Goal: Information Seeking & Learning: Learn about a topic

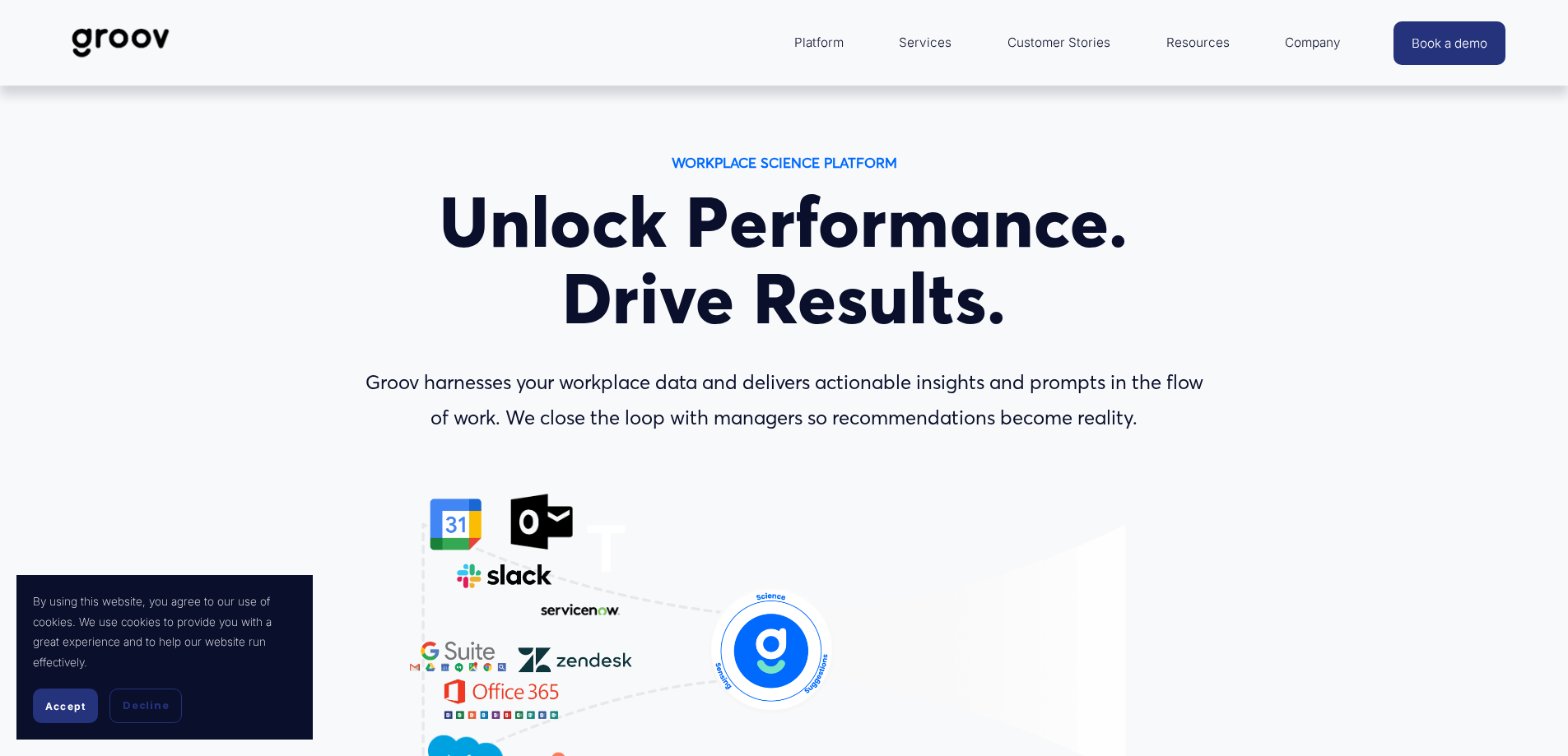
click at [48, 707] on span "Accept" at bounding box center [65, 706] width 40 height 12
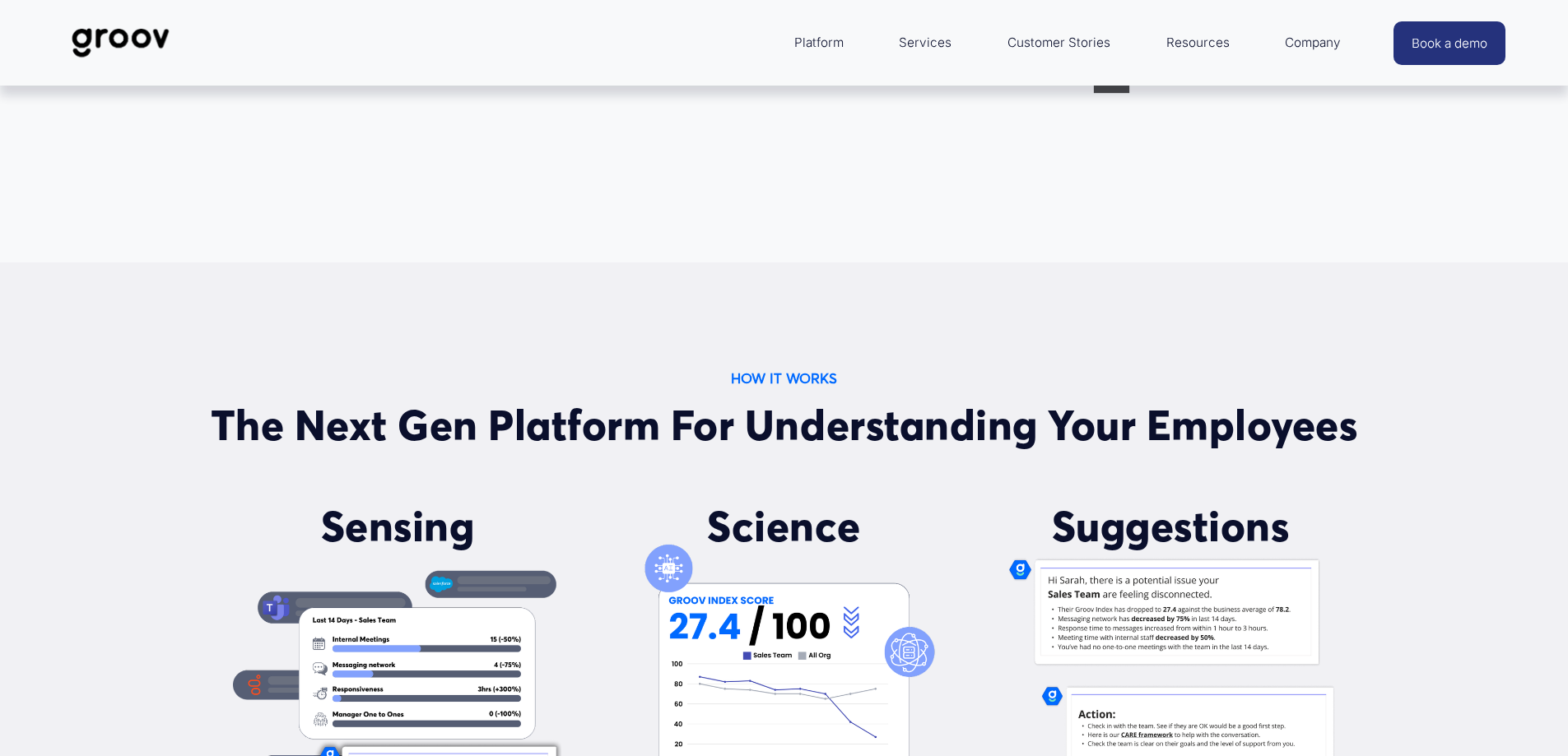
scroll to position [987, 0]
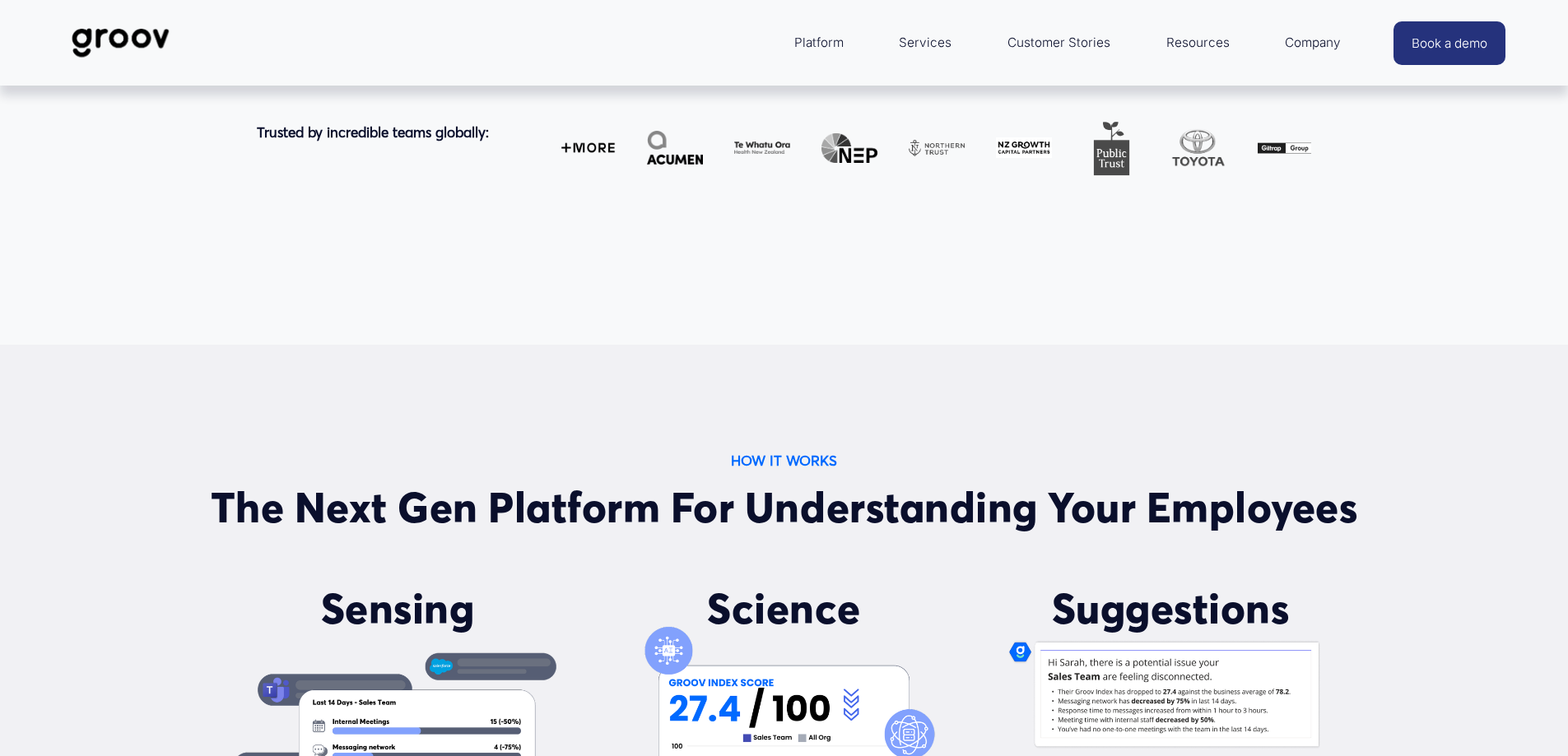
click at [918, 43] on link "Services" at bounding box center [925, 43] width 69 height 39
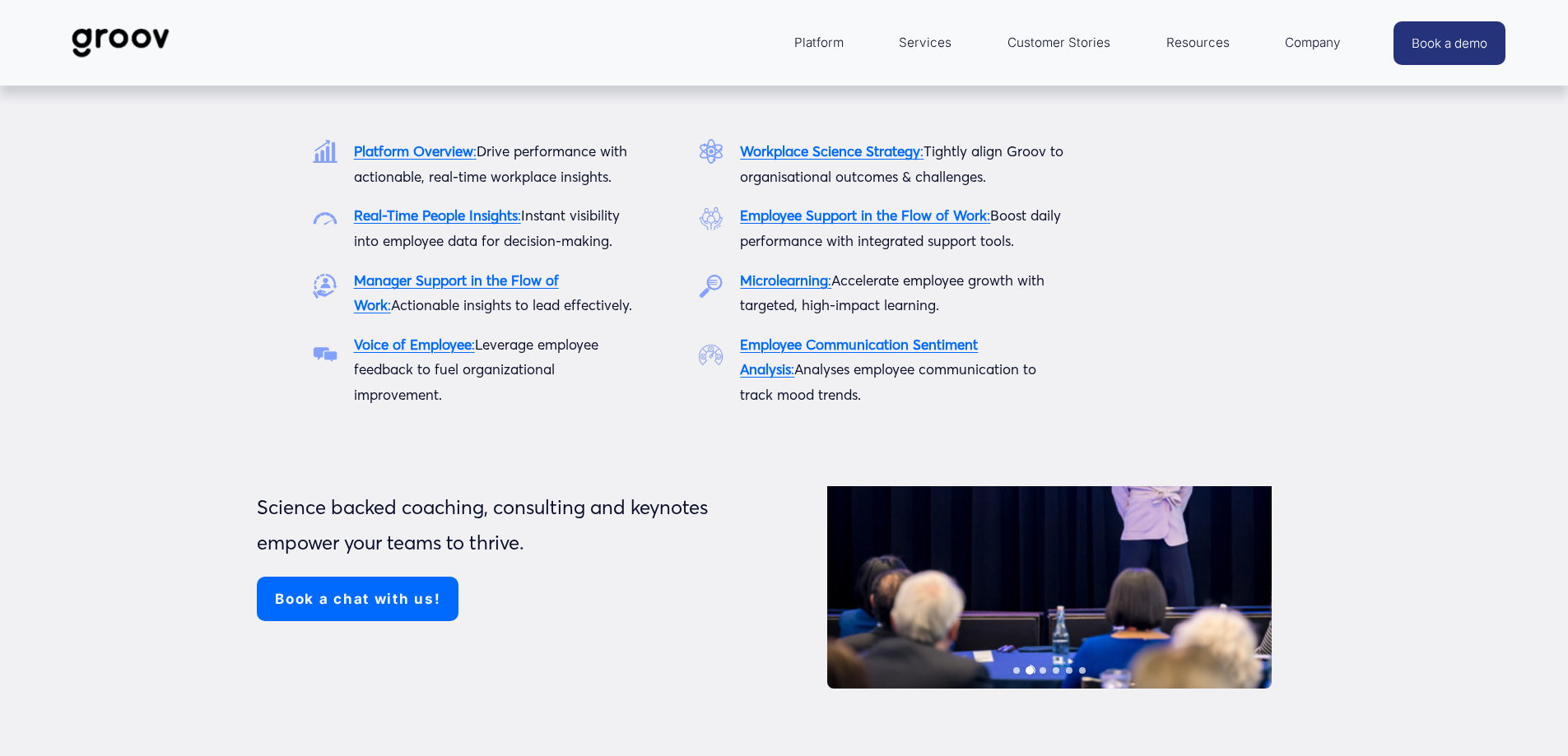
click at [819, 37] on span "Platform" at bounding box center [818, 43] width 49 height 23
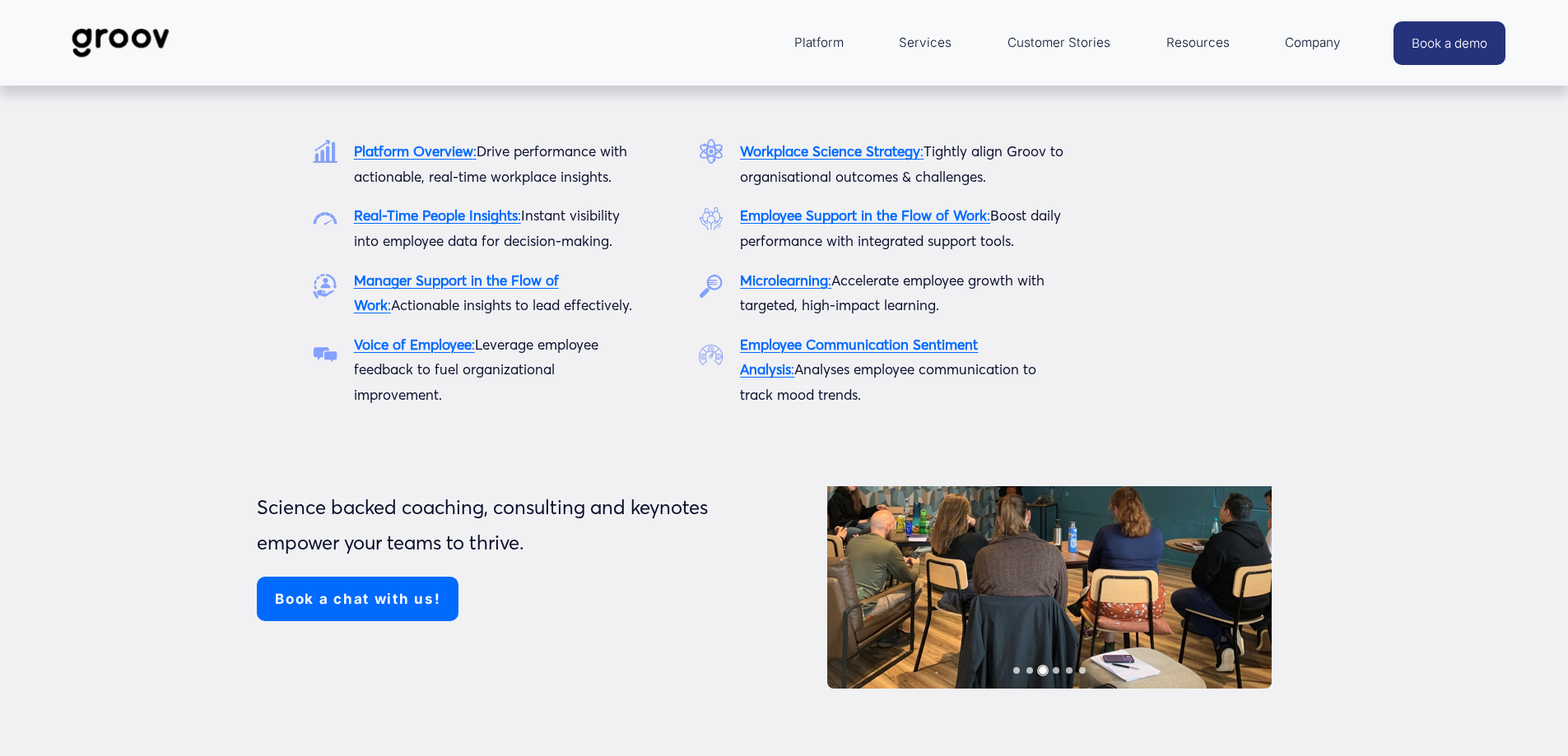
click at [813, 38] on span "Platform" at bounding box center [818, 43] width 49 height 23
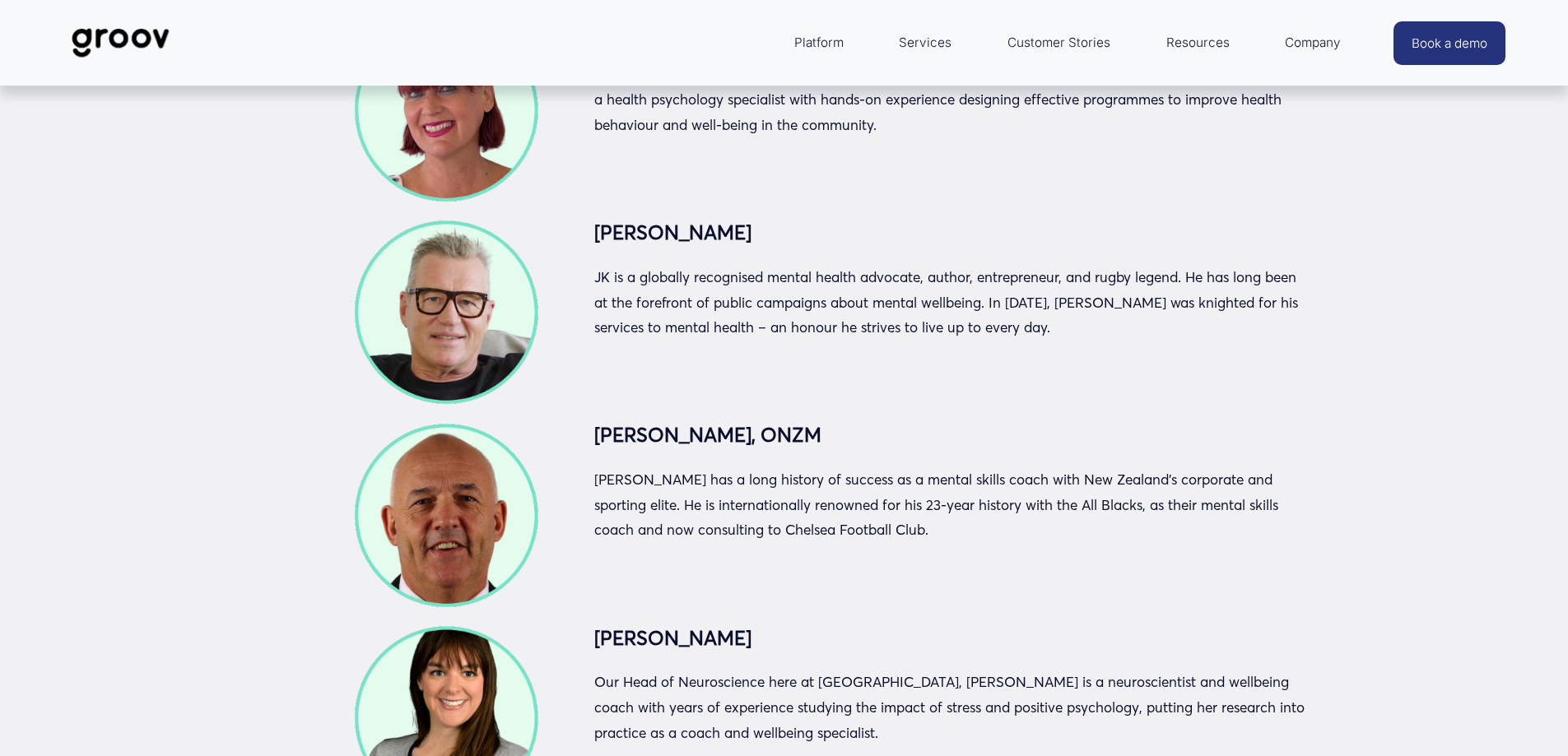
scroll to position [2716, 0]
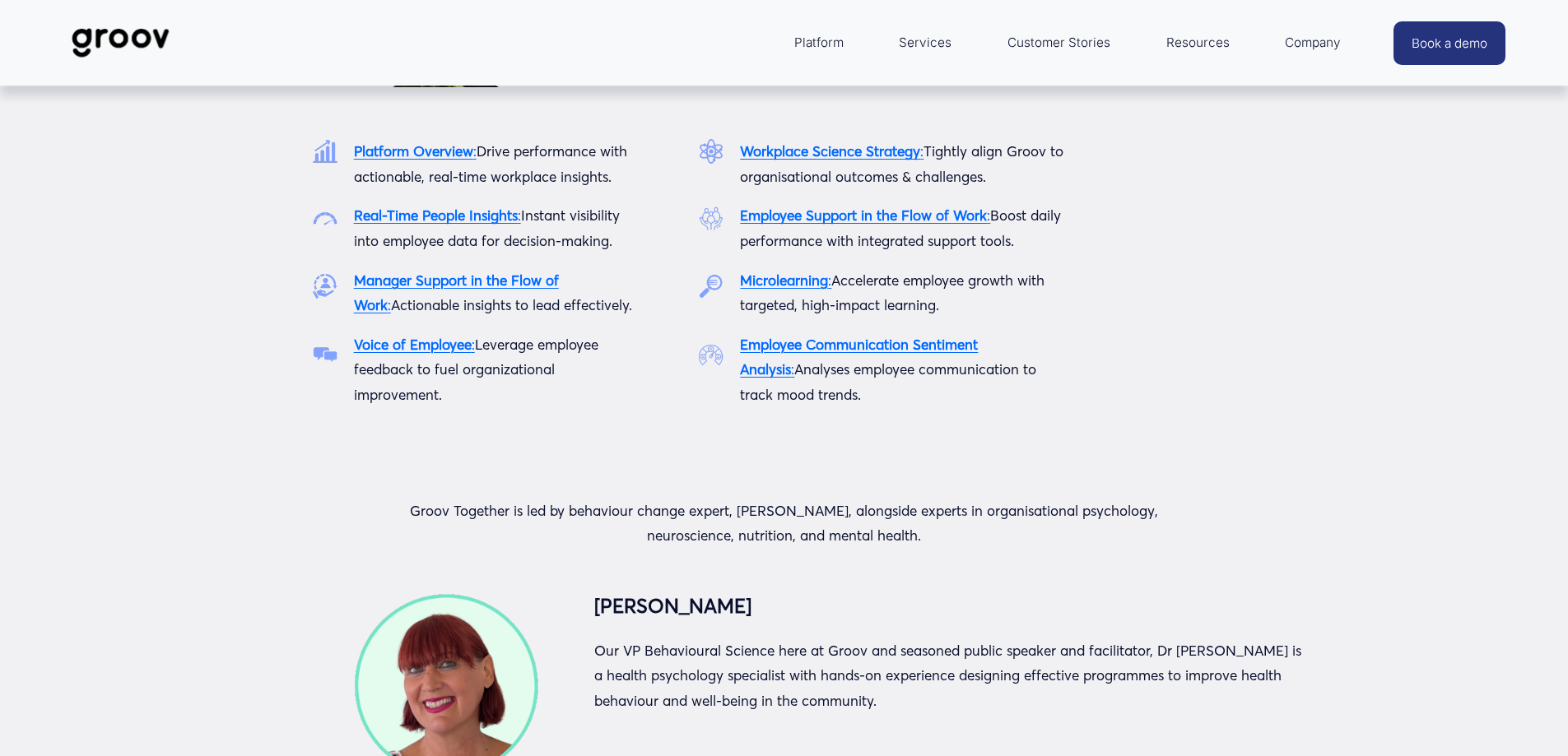
click at [818, 36] on span "Platform" at bounding box center [818, 43] width 49 height 23
click at [442, 150] on strong "Platform Overview" at bounding box center [414, 151] width 119 height 18
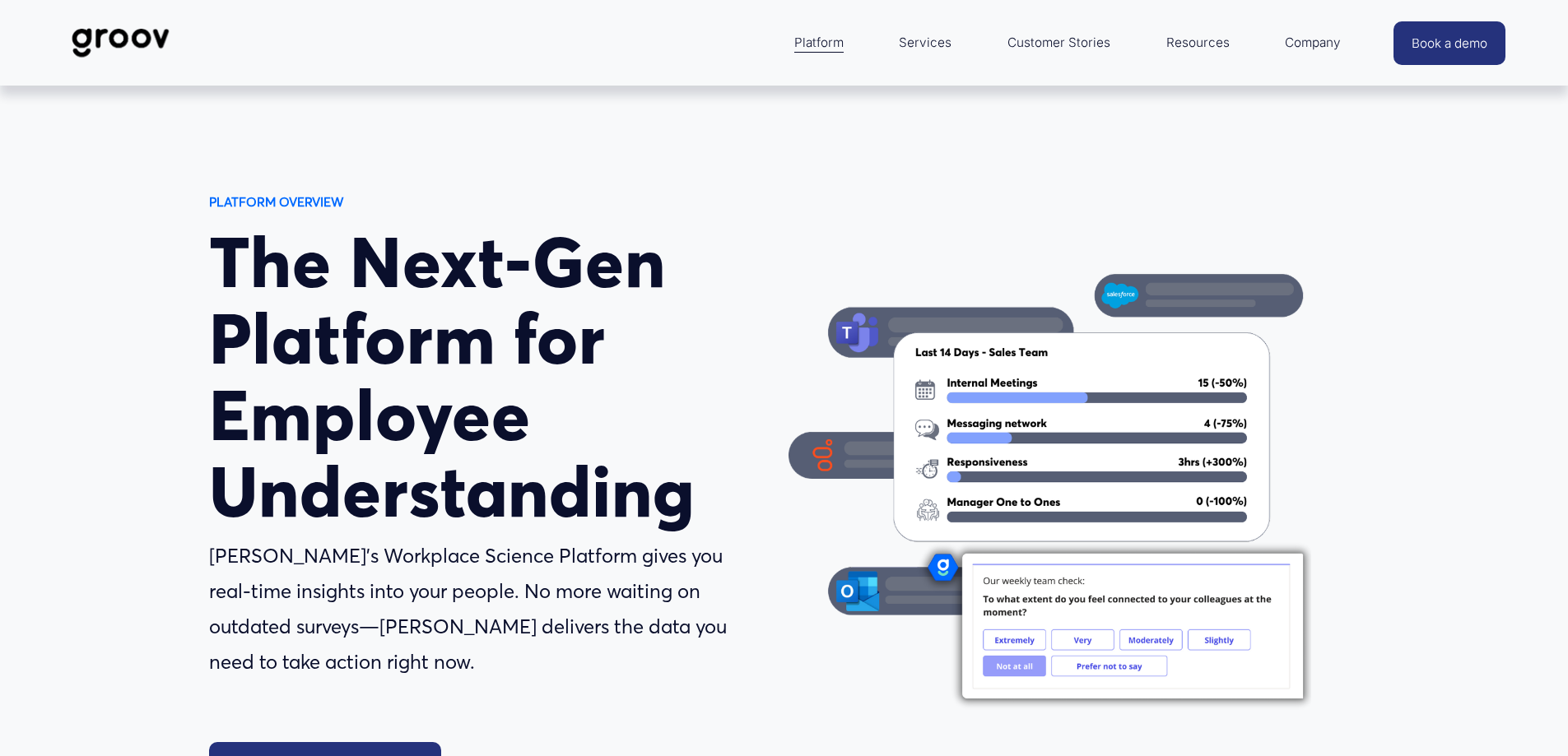
click at [933, 40] on link "Services" at bounding box center [925, 43] width 69 height 39
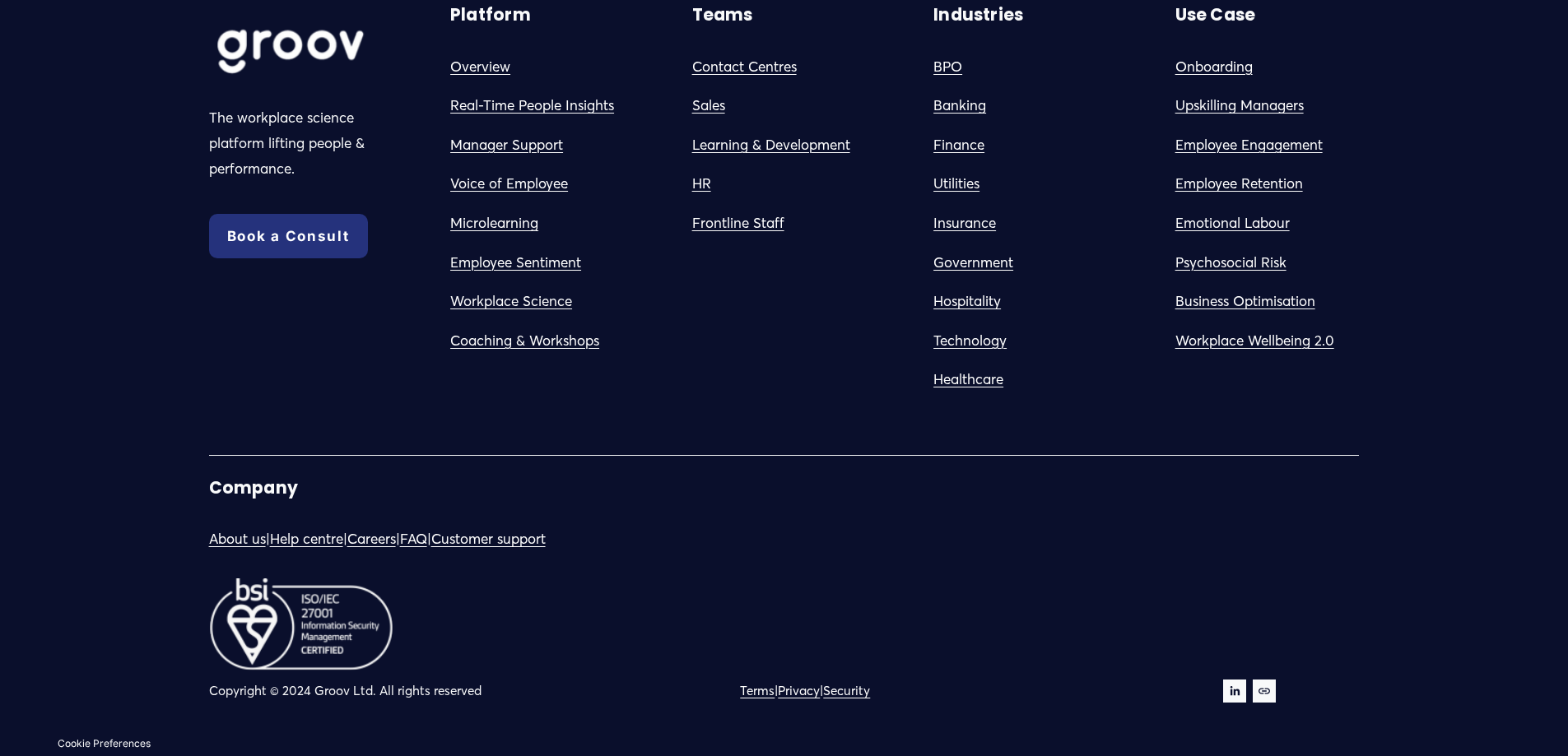
scroll to position [10036, 0]
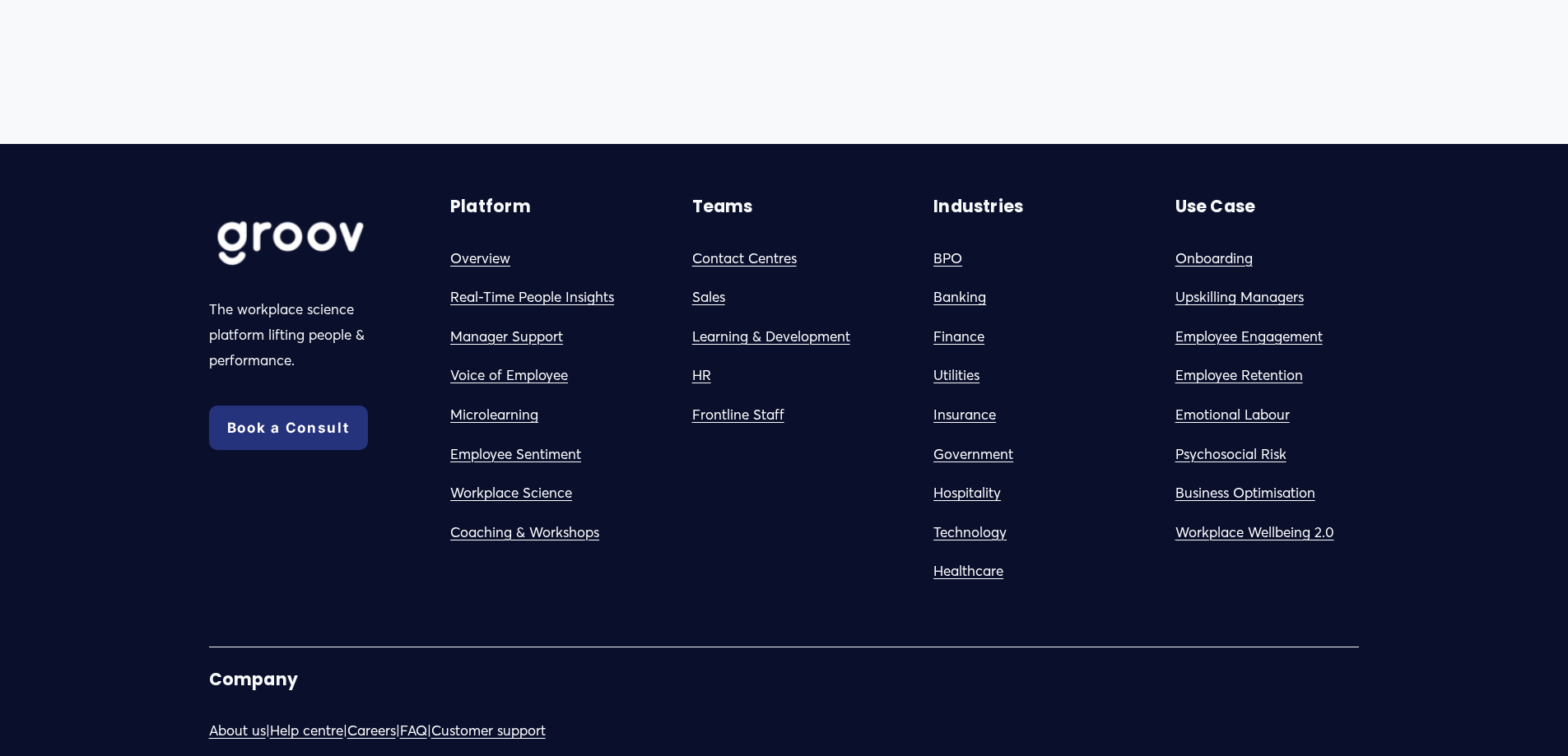
click at [1213, 540] on link "Workplace Wellbein" at bounding box center [1239, 532] width 127 height 25
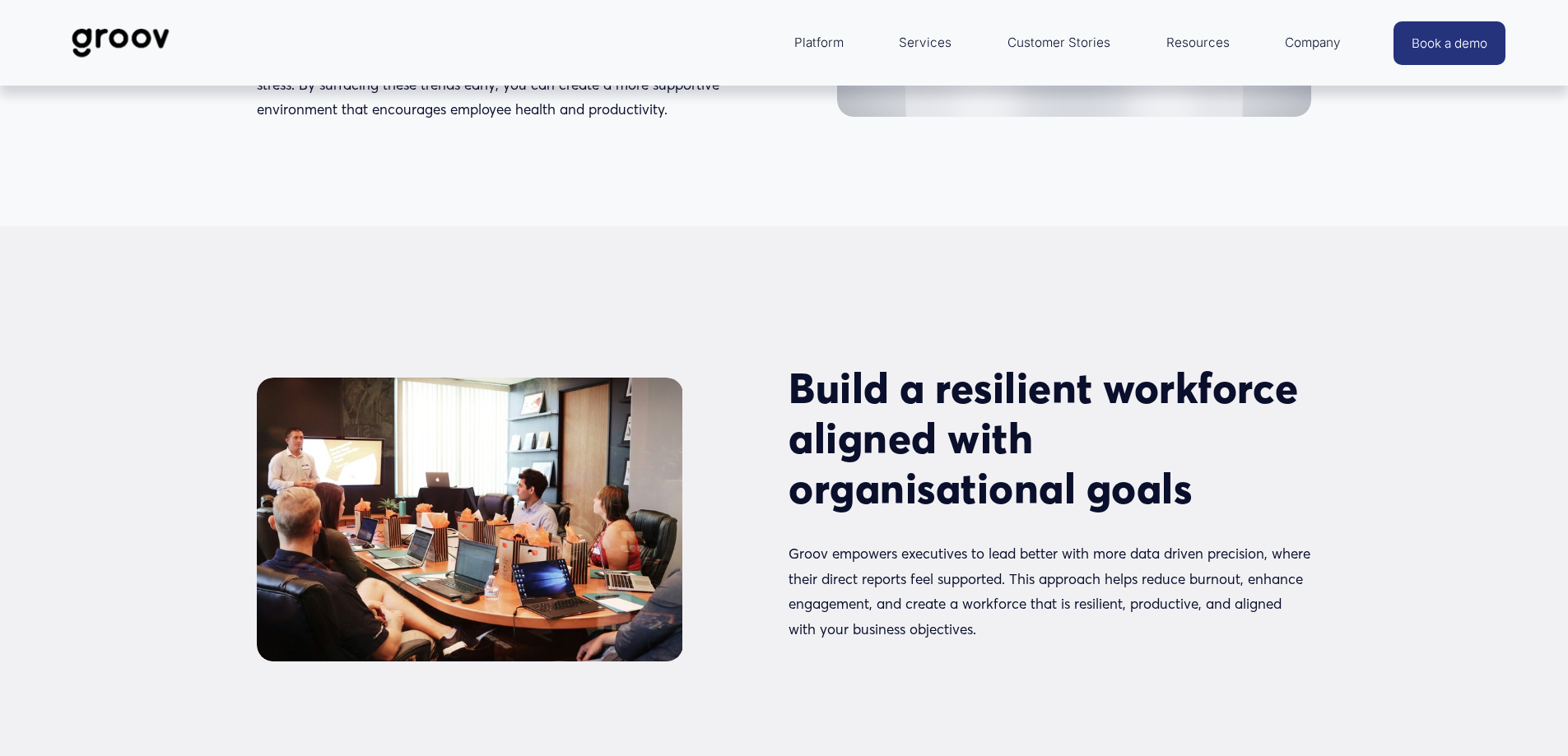
scroll to position [1596, 0]
